Goal: Task Accomplishment & Management: Manage account settings

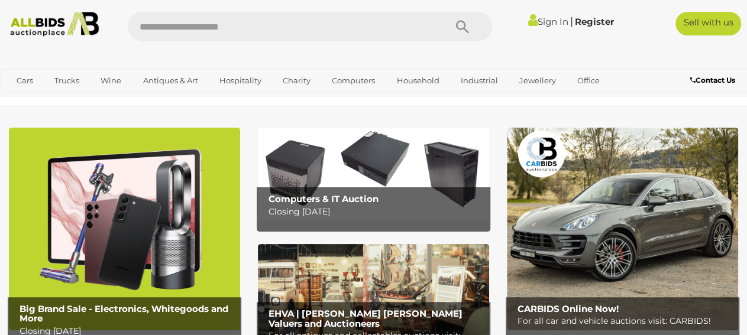
click at [548, 24] on link "Sign In" at bounding box center [548, 21] width 40 height 11
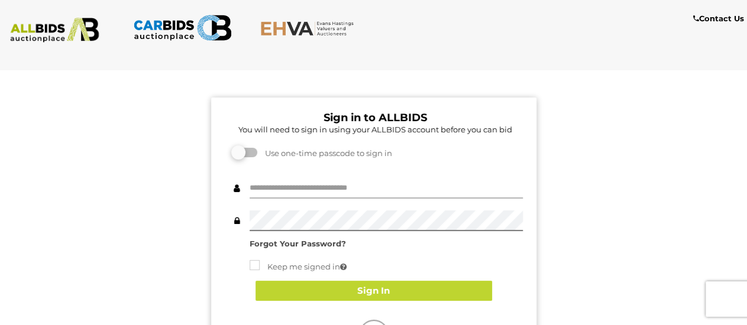
click at [364, 184] on input "text" at bounding box center [386, 188] width 273 height 21
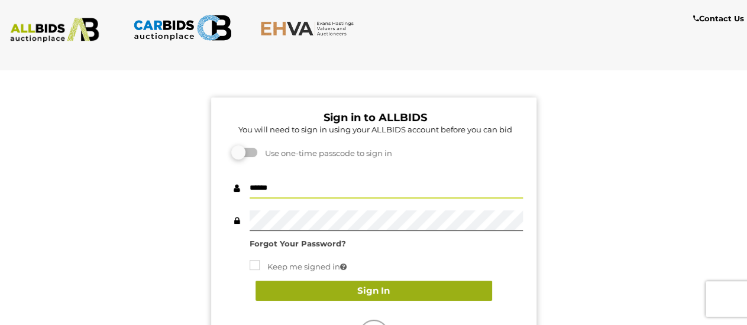
type input "******"
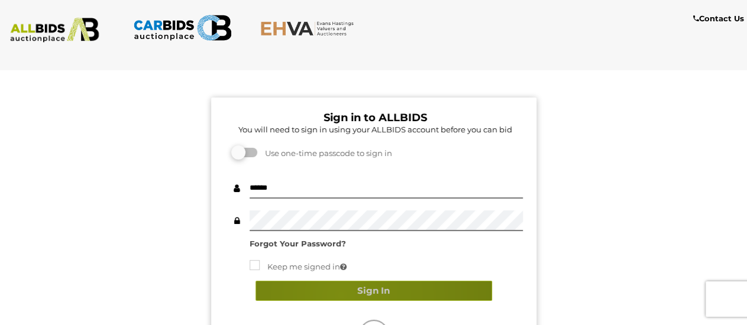
click at [340, 296] on button "Sign In" at bounding box center [374, 291] width 237 height 21
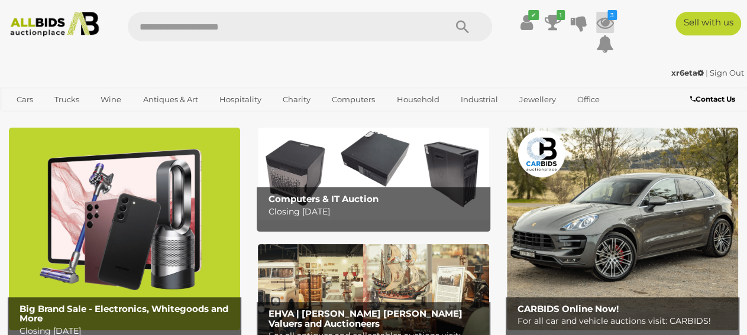
click at [608, 24] on icon at bounding box center [605, 22] width 18 height 21
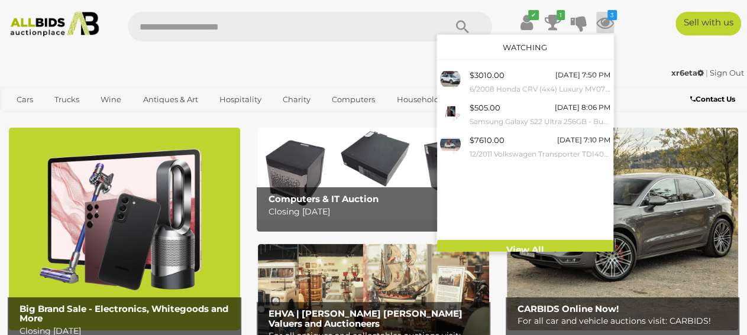
click at [607, 24] on icon at bounding box center [605, 22] width 18 height 21
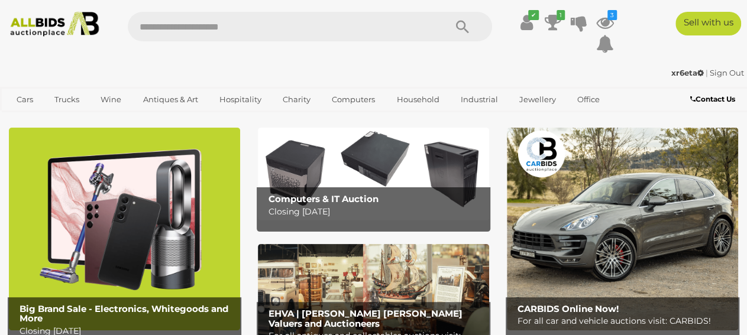
click at [719, 72] on link "Sign Out" at bounding box center [727, 72] width 34 height 9
